Goal: Information Seeking & Learning: Learn about a topic

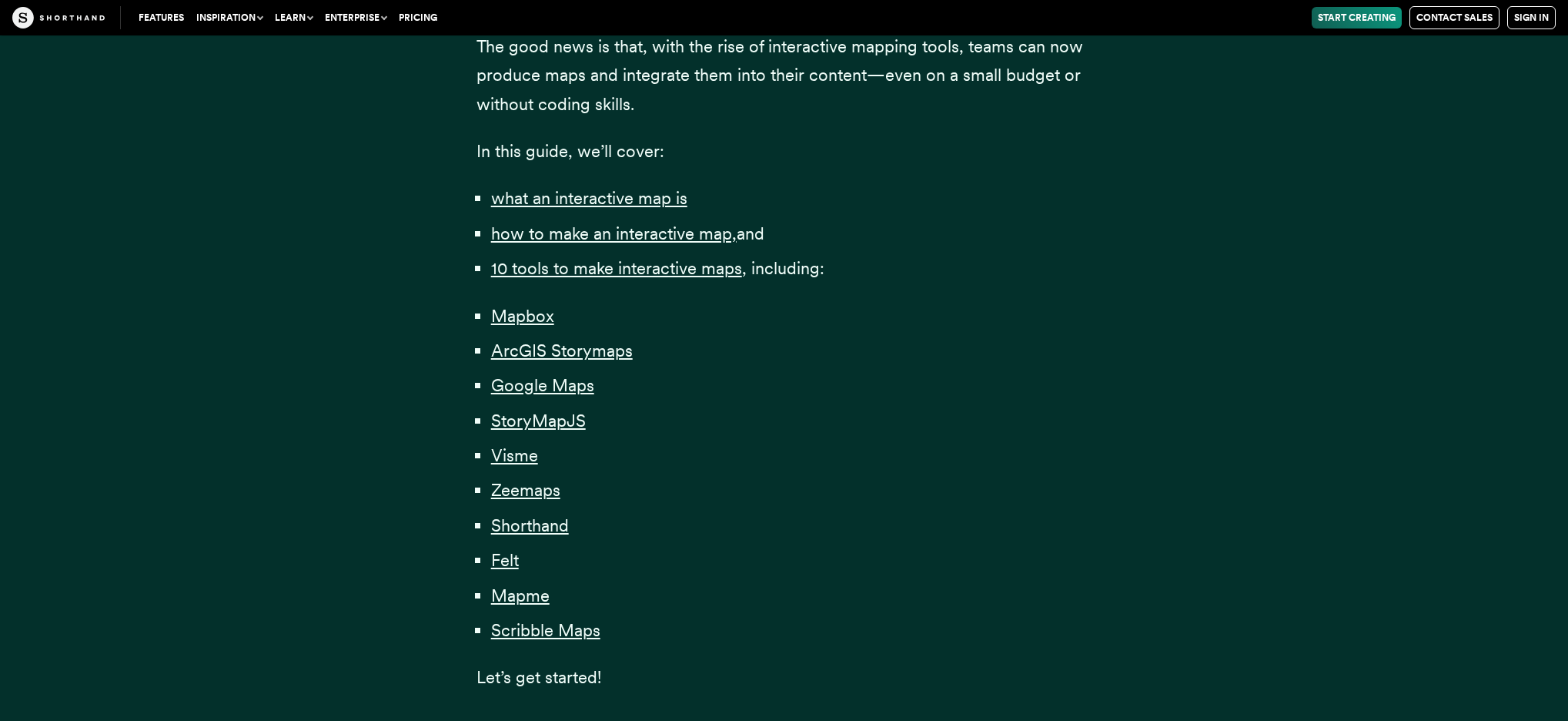
scroll to position [907, 0]
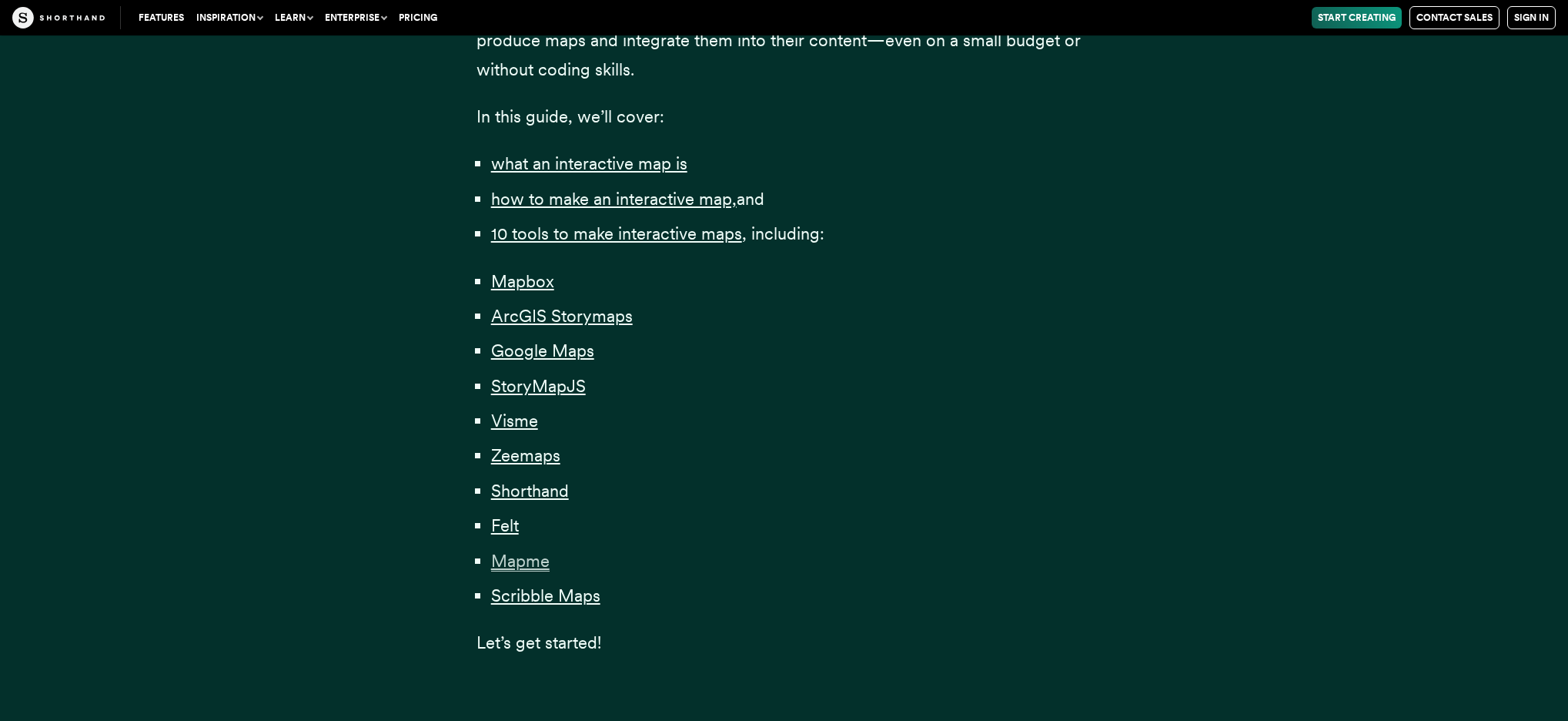
click at [510, 561] on span "Mapme" at bounding box center [520, 561] width 59 height 21
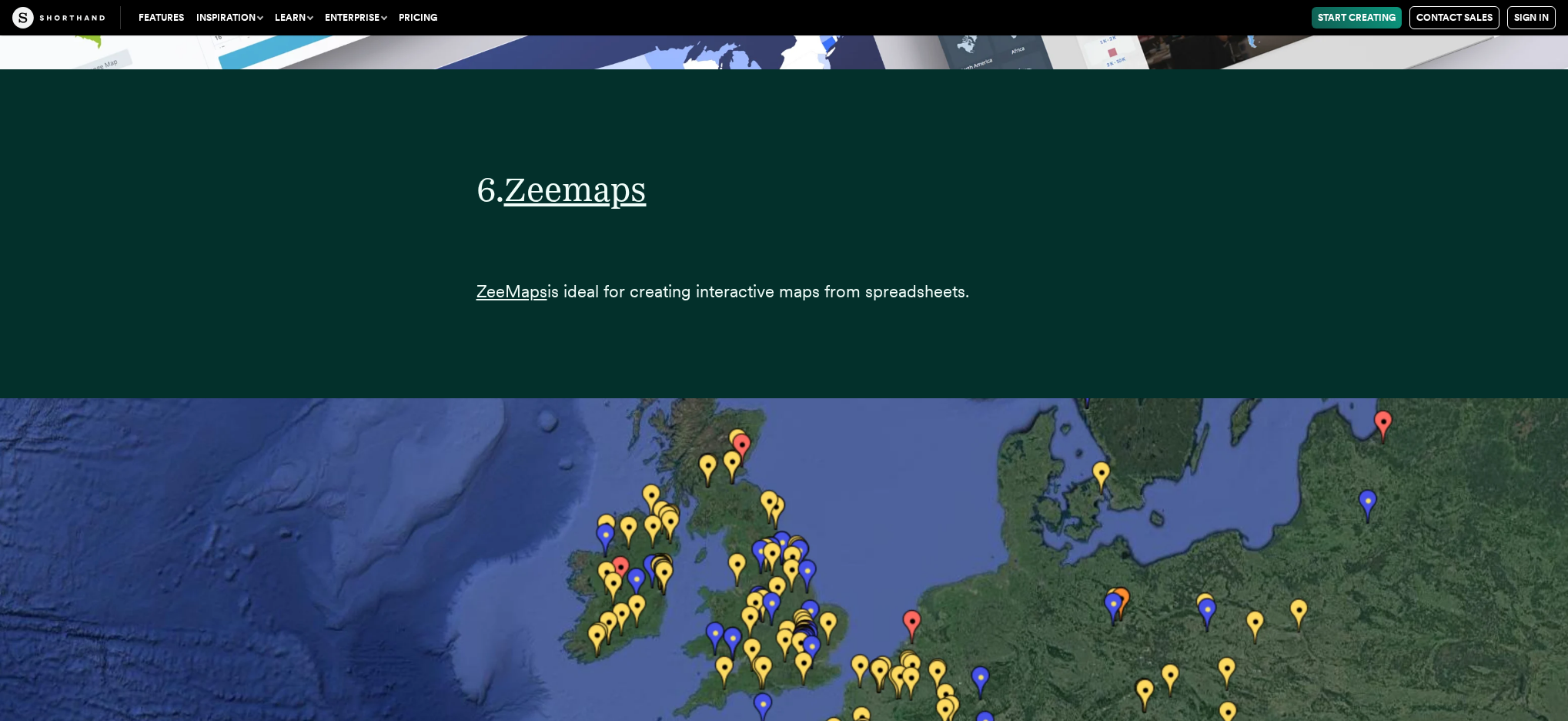
scroll to position [23951, 0]
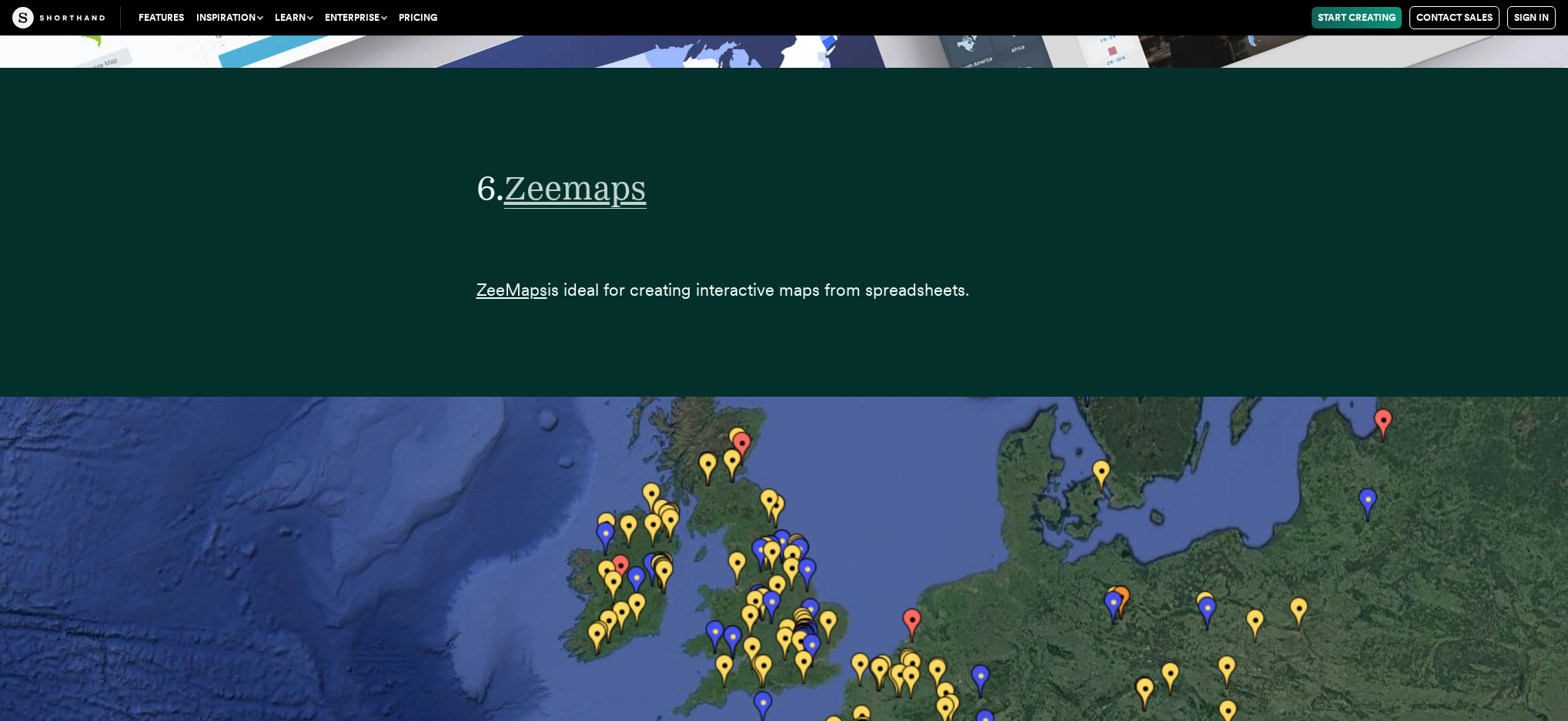
click at [580, 167] on span "Zeemaps" at bounding box center [576, 187] width 142 height 41
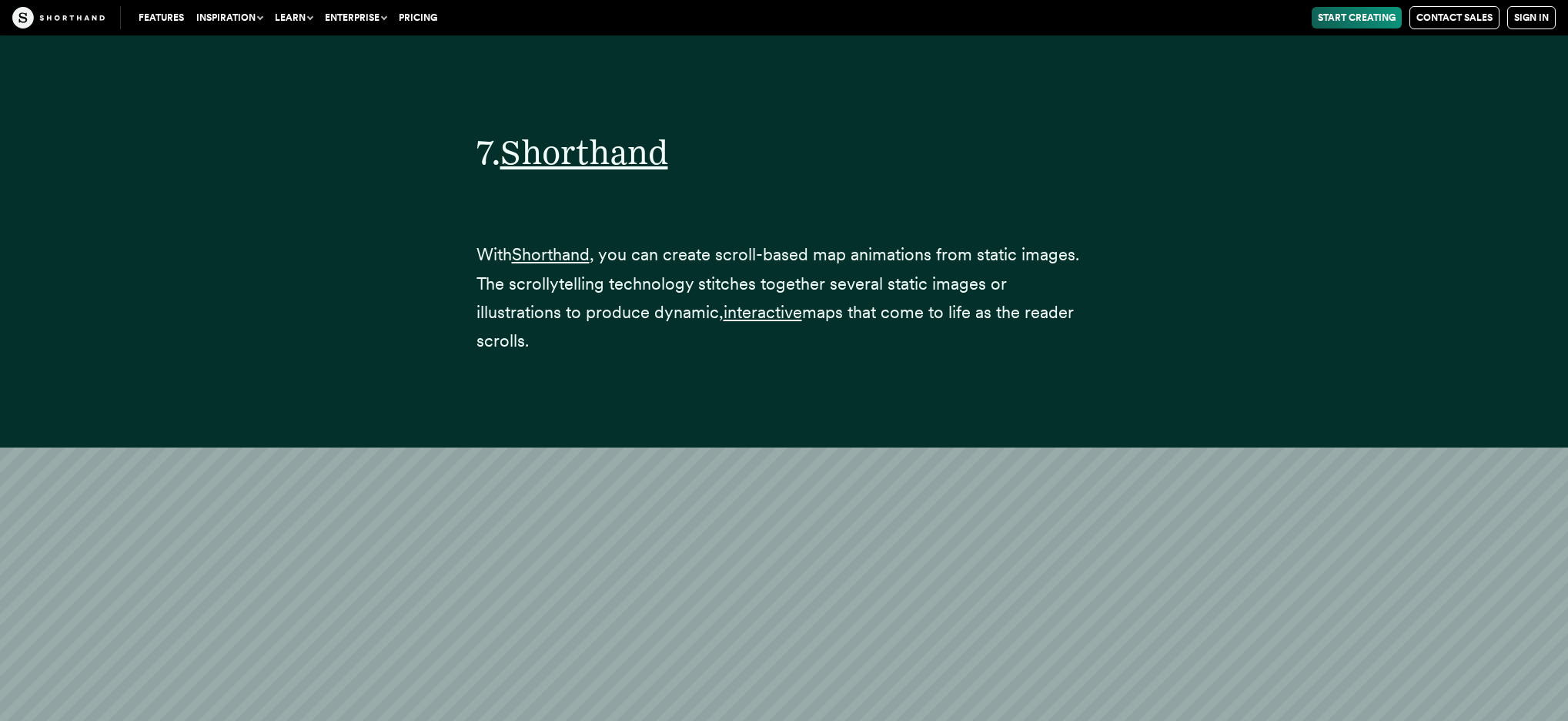
scroll to position [27117, 0]
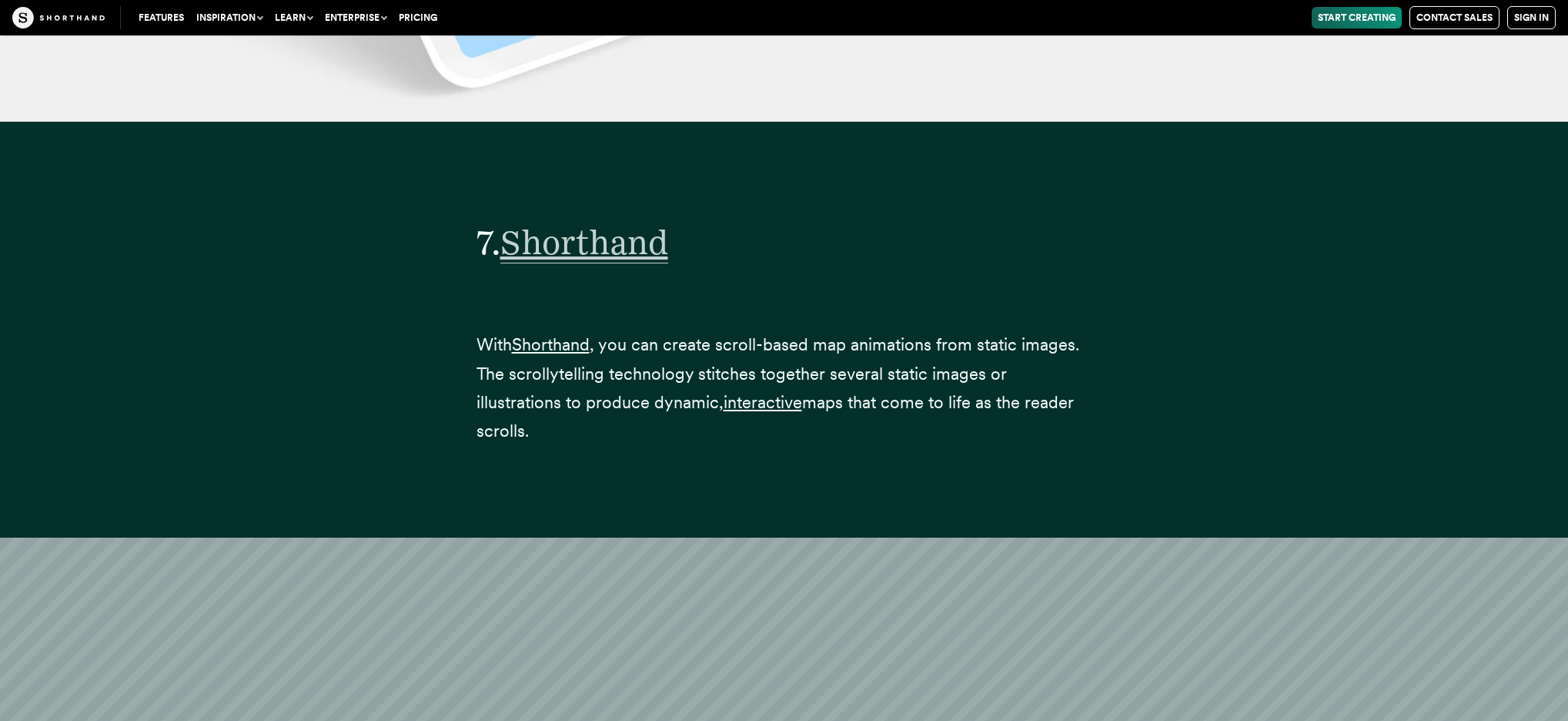
click at [599, 222] on span "Shorthand" at bounding box center [585, 242] width 168 height 41
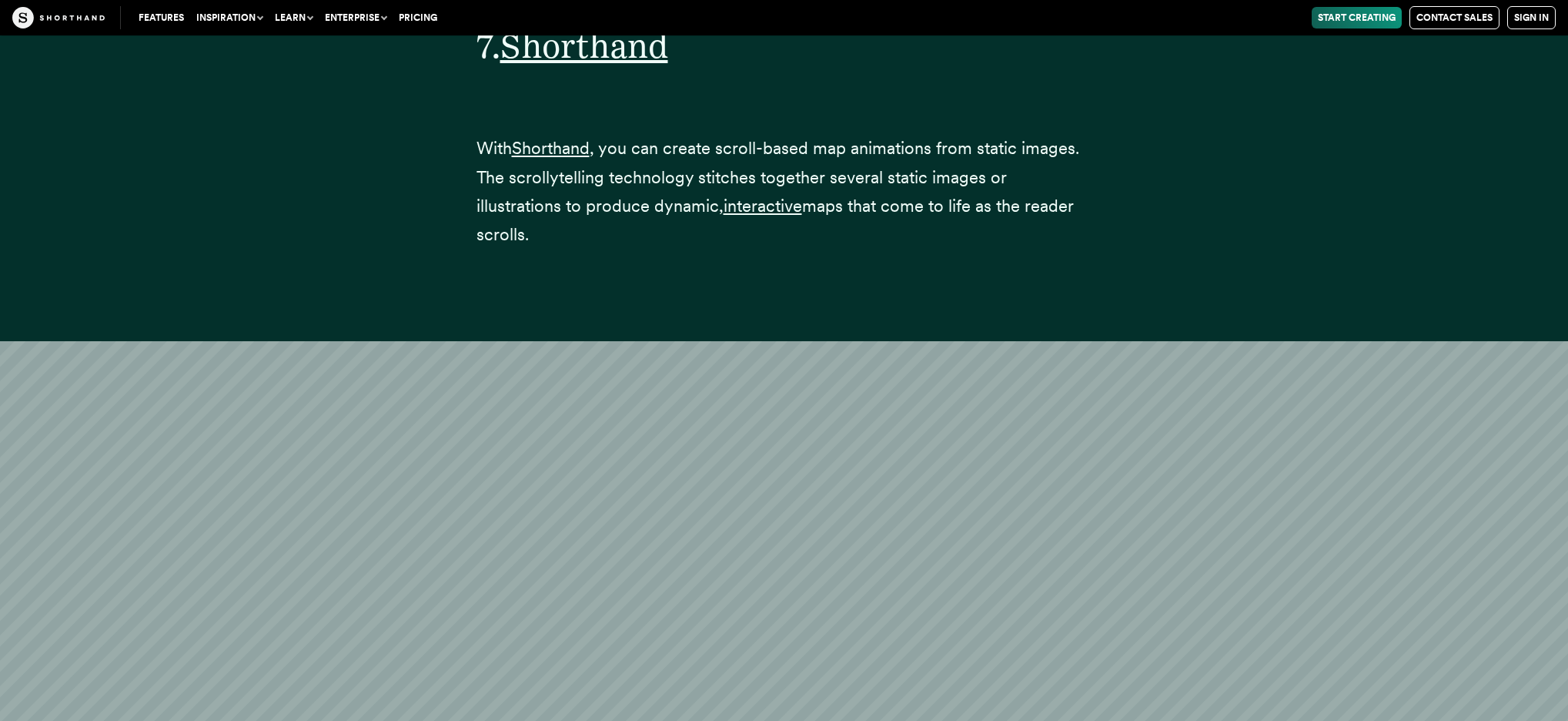
scroll to position [27361, 0]
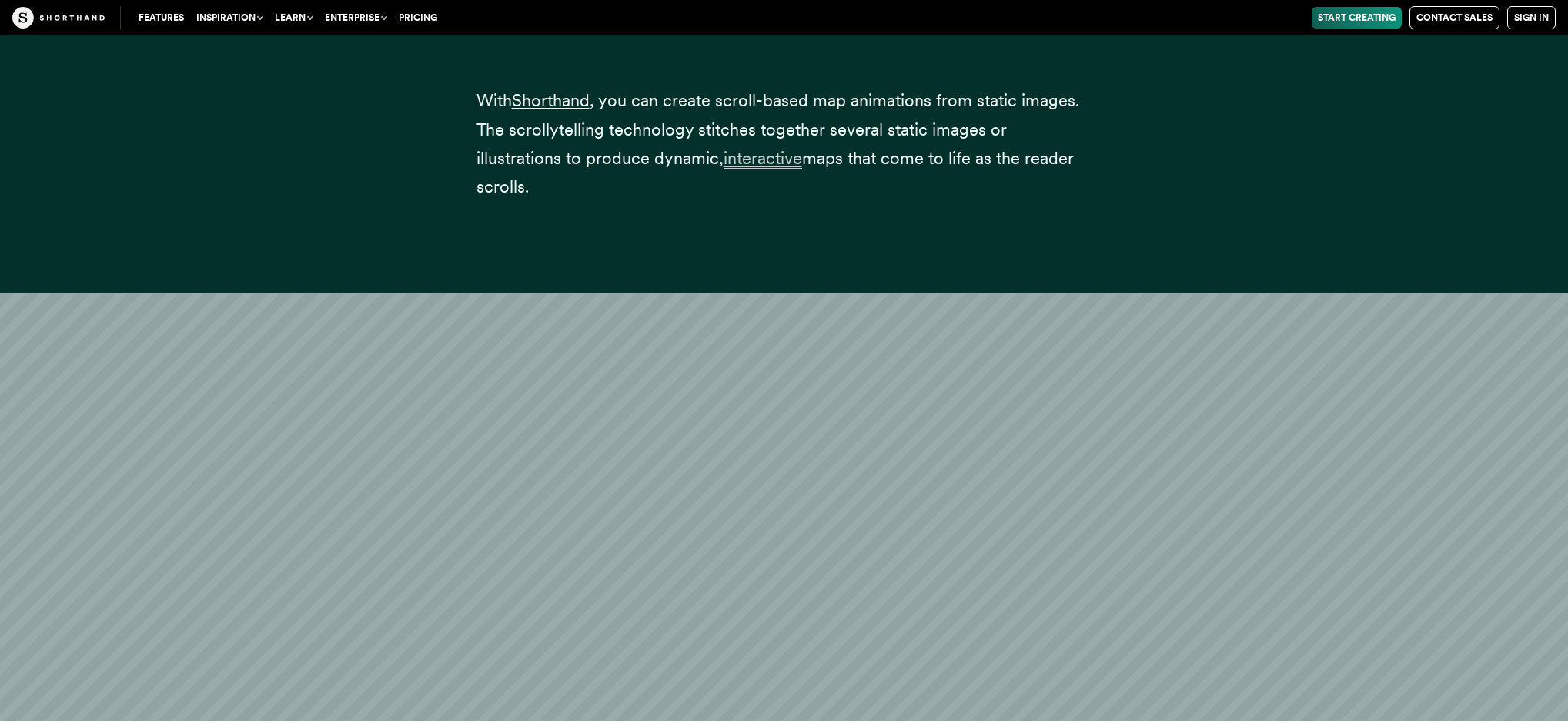
click at [723, 148] on span "interactive" at bounding box center [762, 158] width 78 height 21
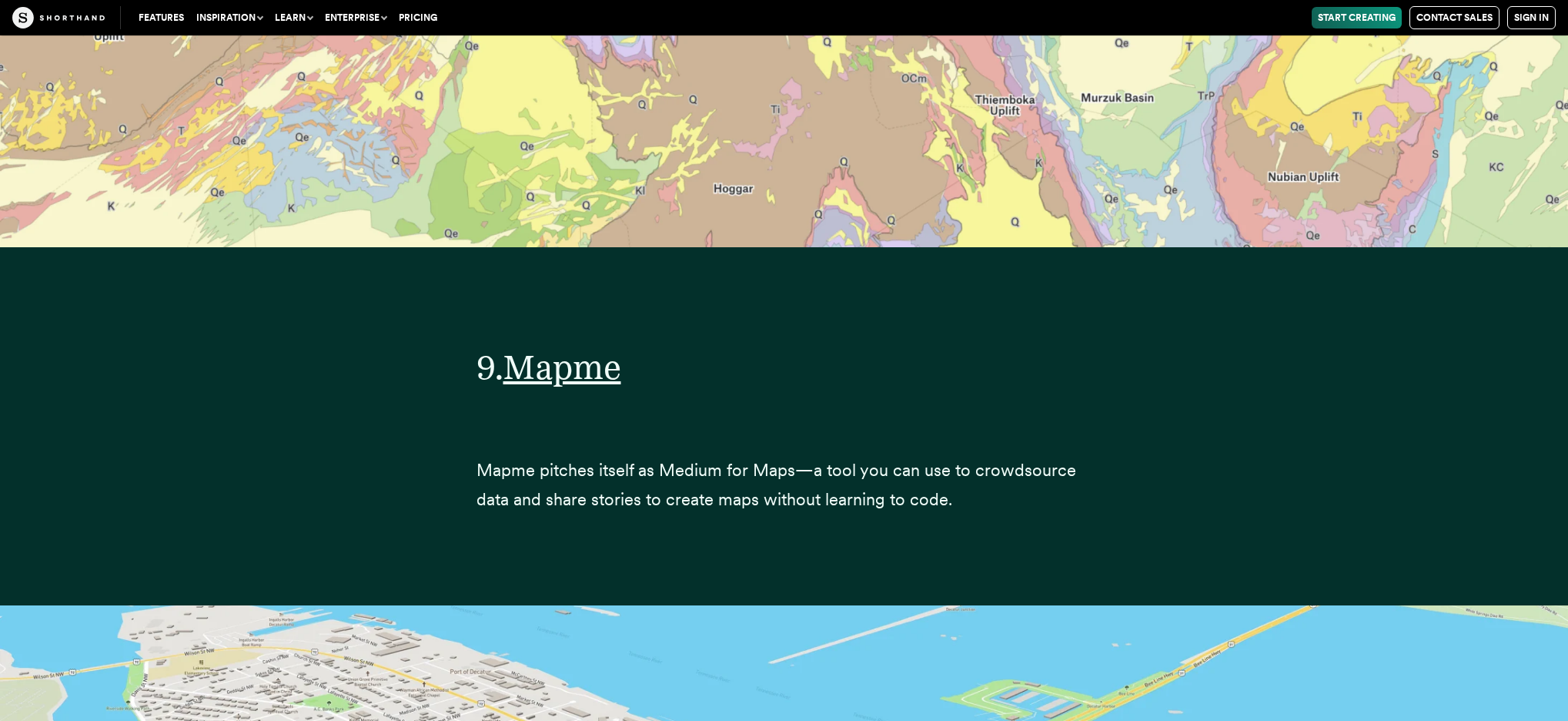
scroll to position [33169, 0]
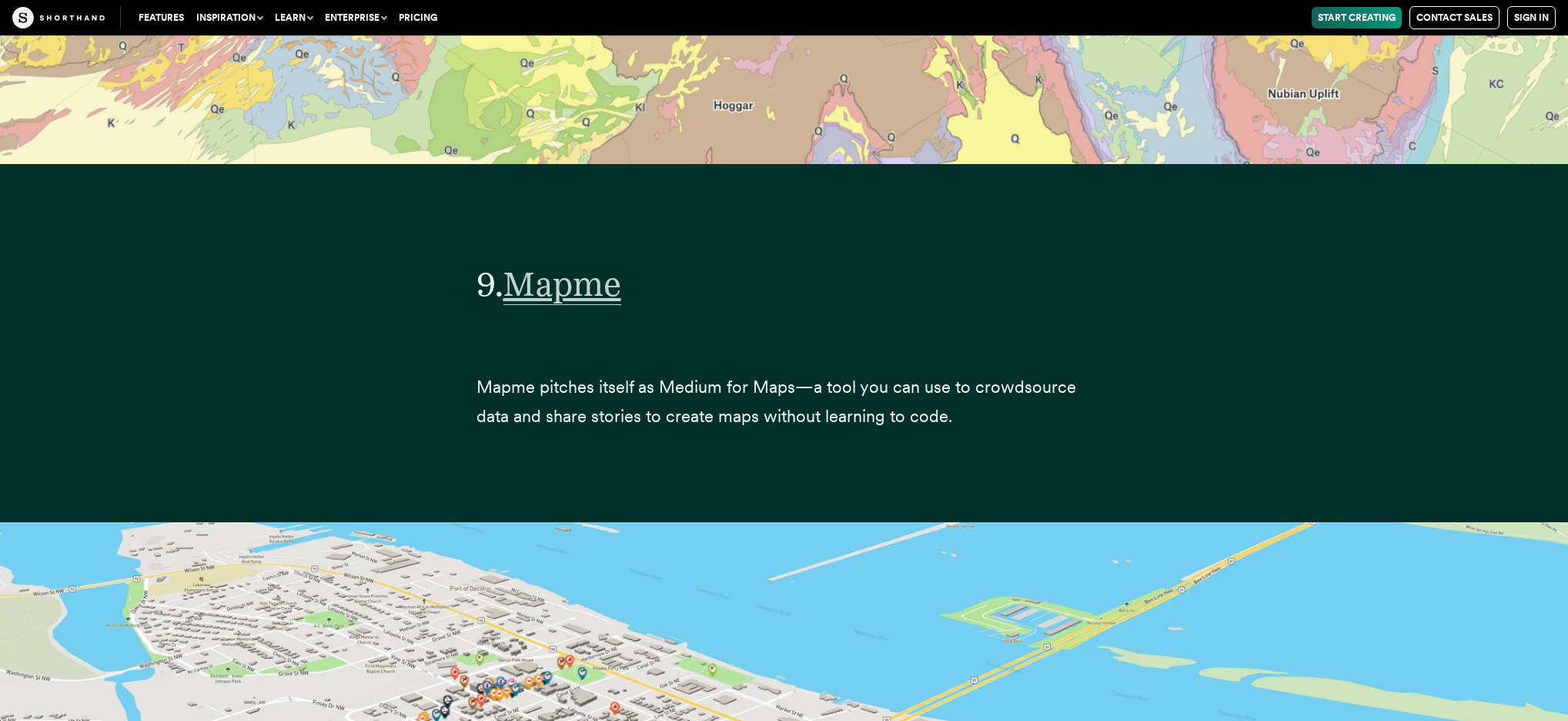
click at [590, 263] on span "Mapme" at bounding box center [562, 284] width 118 height 41
